Goal: Task Accomplishment & Management: Use online tool/utility

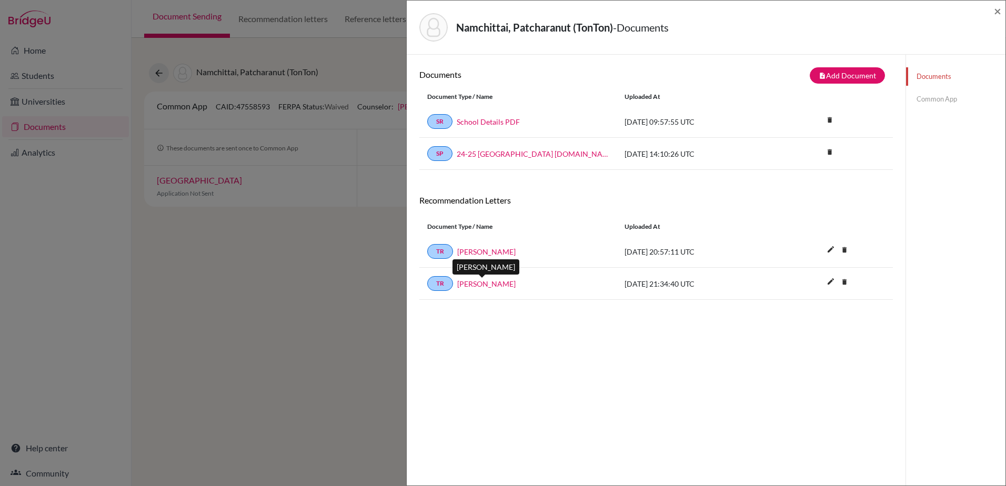
click at [499, 285] on link "Luke Ronaldson" at bounding box center [486, 283] width 58 height 11
click at [999, 6] on span "×" at bounding box center [997, 10] width 7 height 15
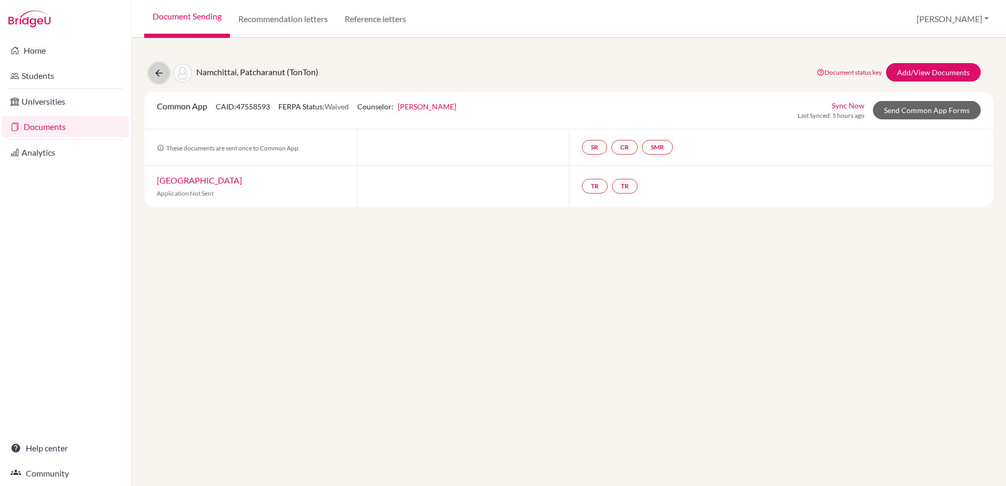
click at [157, 68] on icon at bounding box center [159, 73] width 11 height 11
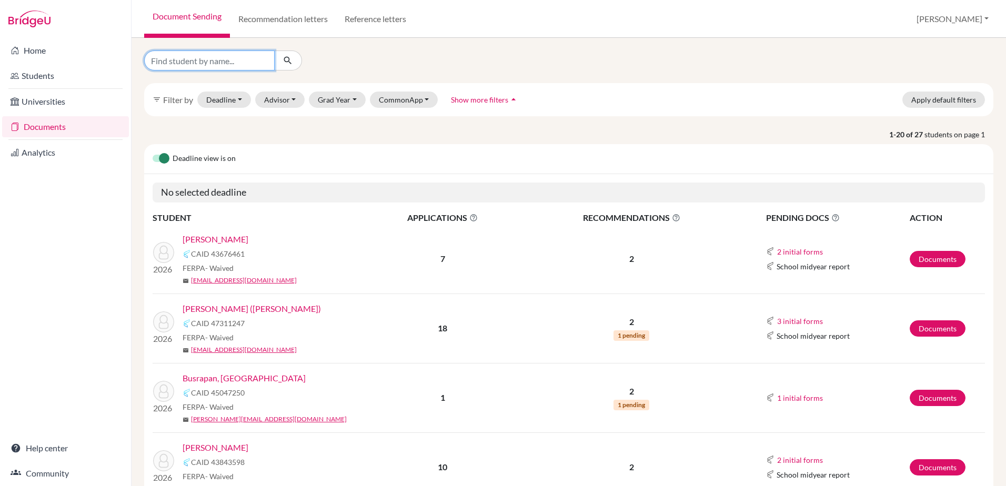
click at [211, 60] on input "Find student by name..." at bounding box center [209, 60] width 130 height 20
click at [240, 64] on input "Find student by name..." at bounding box center [209, 60] width 130 height 20
type input "sada"
click button "submit" at bounding box center [288, 60] width 28 height 20
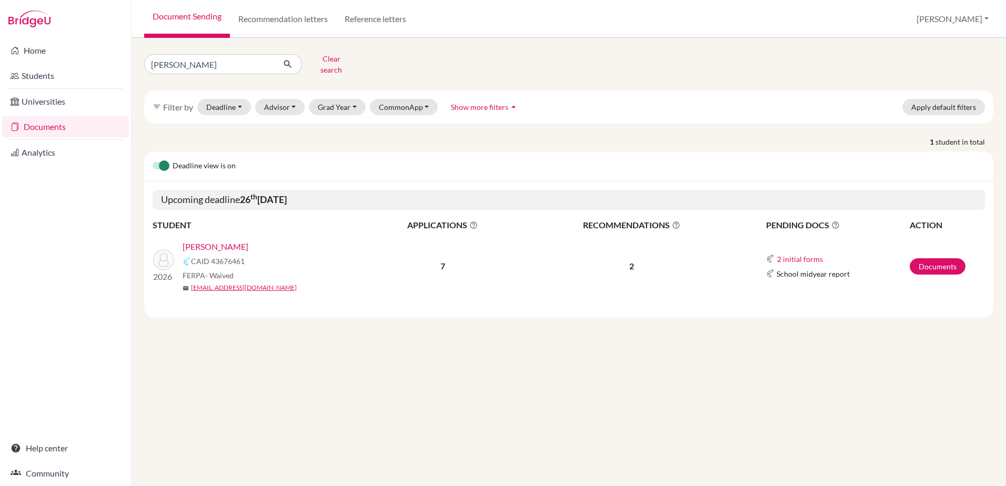
click at [235, 240] on link "Sadasivan, Rohan" at bounding box center [216, 246] width 66 height 13
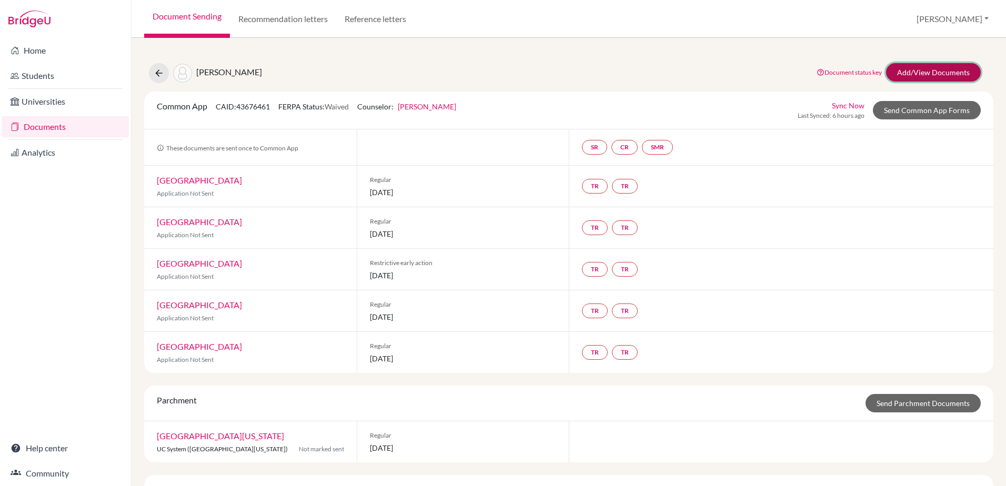
click at [899, 77] on link "Add/View Documents" at bounding box center [933, 72] width 95 height 18
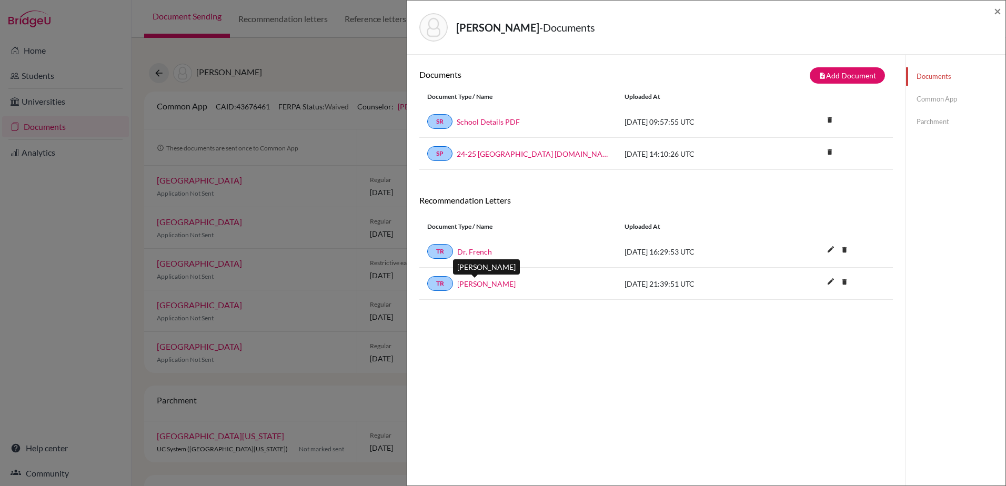
click at [482, 283] on link "Dr. Thorne" at bounding box center [486, 283] width 58 height 11
click at [473, 285] on link "Dr. Thorne" at bounding box center [486, 283] width 58 height 11
click at [999, 14] on span "×" at bounding box center [997, 10] width 7 height 15
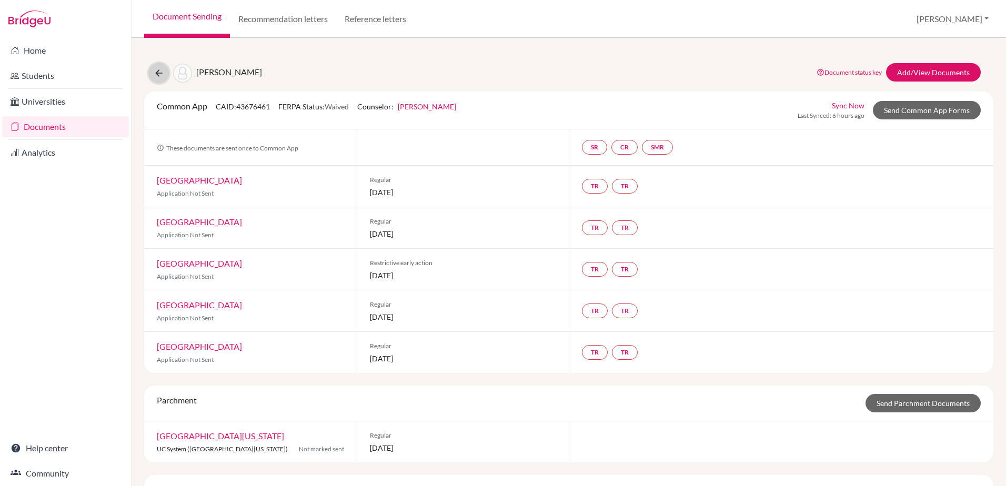
click at [162, 78] on button at bounding box center [159, 73] width 20 height 20
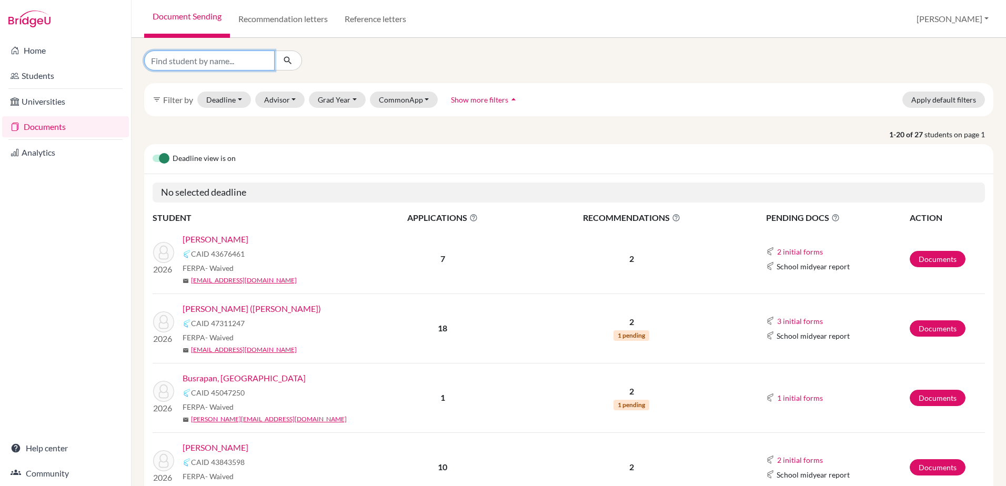
click at [166, 59] on input "Find student by name..." at bounding box center [209, 60] width 130 height 20
type input "sawh"
click button "submit" at bounding box center [288, 60] width 28 height 20
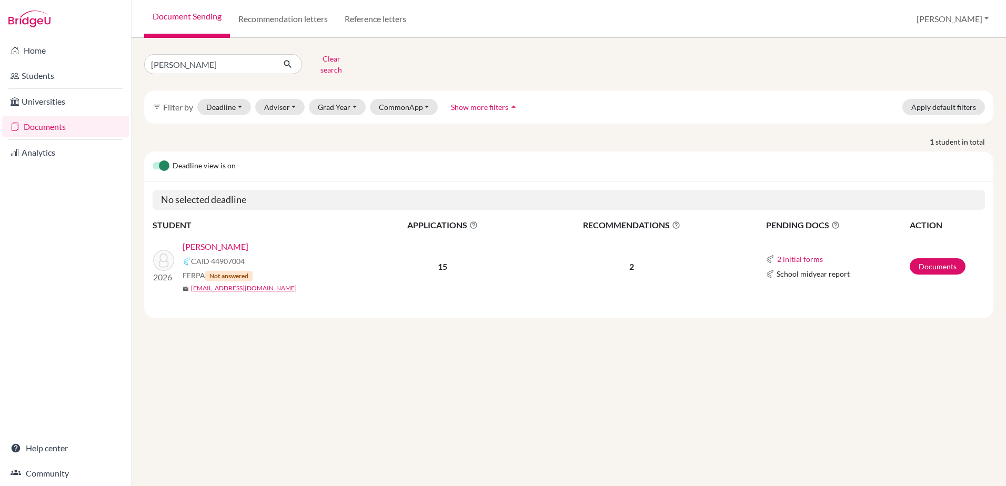
click at [218, 240] on link "[PERSON_NAME]" at bounding box center [216, 246] width 66 height 13
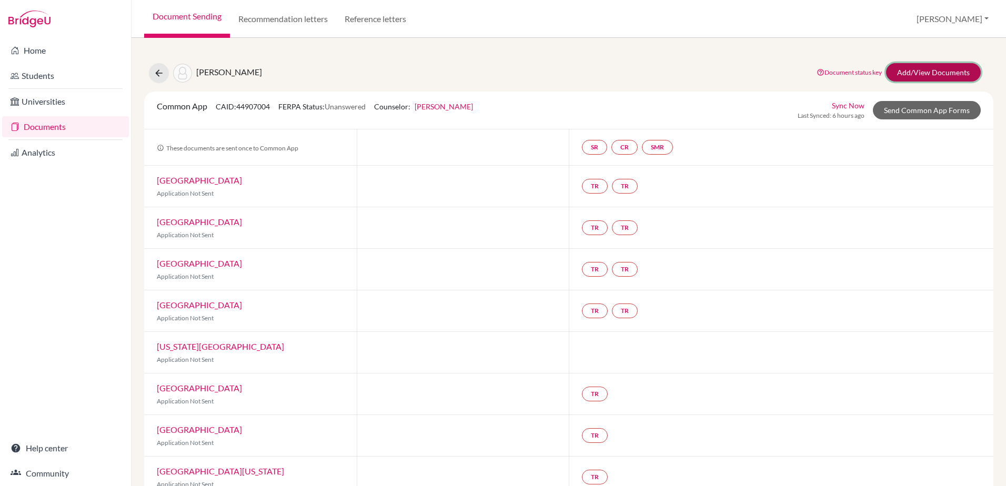
click at [936, 75] on link "Add/View Documents" at bounding box center [933, 72] width 95 height 18
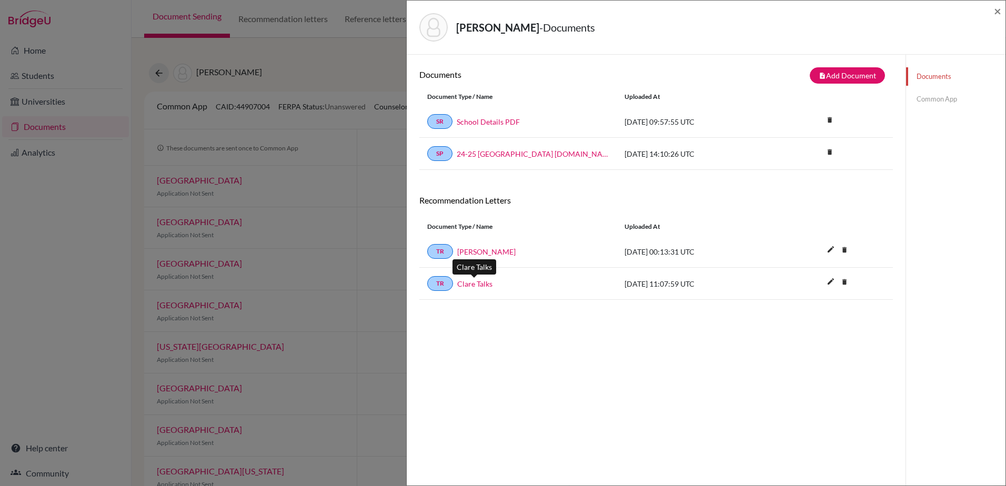
click at [484, 283] on link "Clare Talks" at bounding box center [474, 283] width 35 height 11
click at [998, 12] on span "×" at bounding box center [997, 10] width 7 height 15
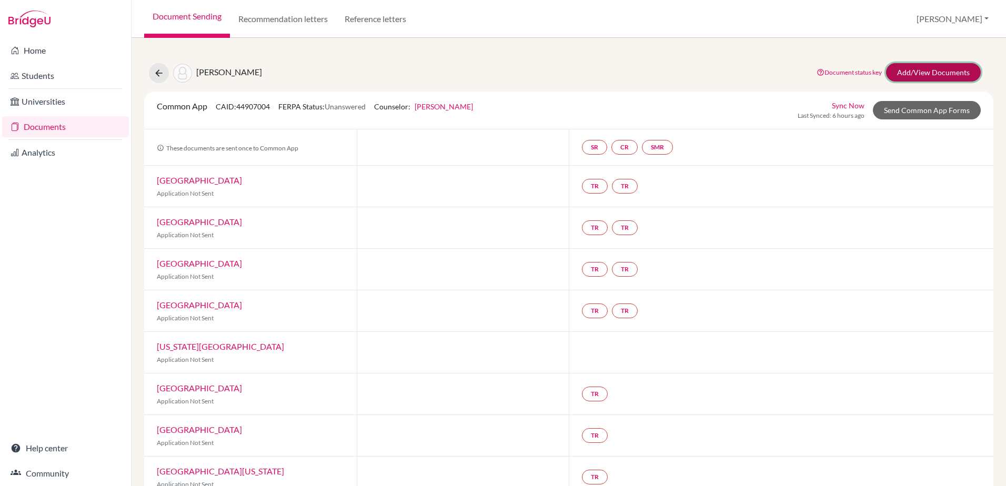
click at [945, 78] on link "Add/View Documents" at bounding box center [933, 72] width 95 height 18
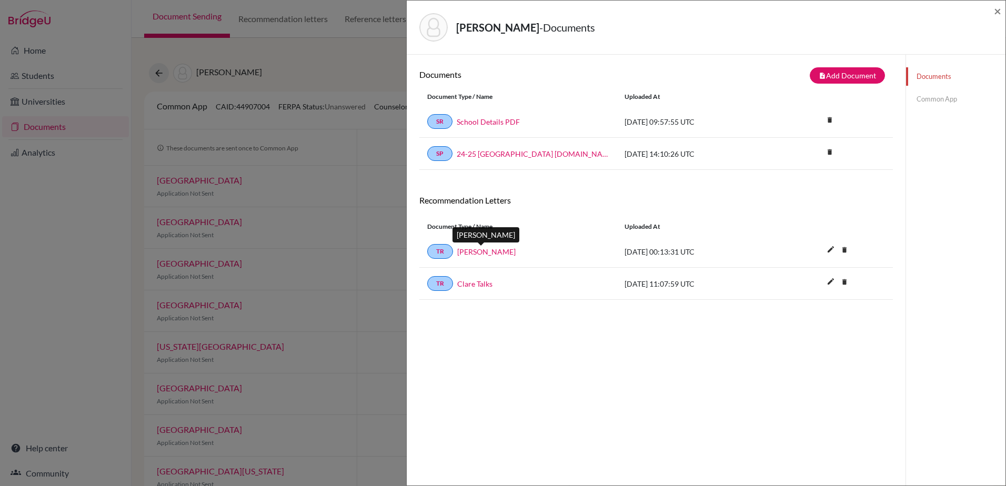
click at [501, 255] on link "[PERSON_NAME]" at bounding box center [486, 251] width 58 height 11
